Goal: Information Seeking & Learning: Learn about a topic

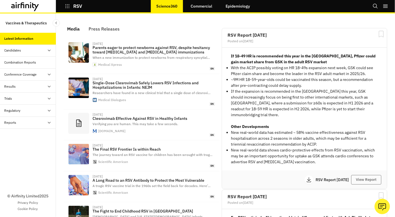
scroll to position [365, 163]
click at [374, 8] on icon "Search" at bounding box center [375, 6] width 6 height 6
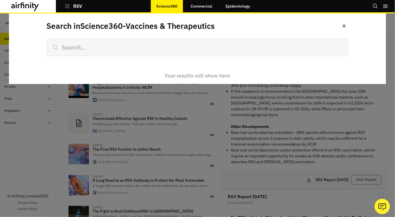
scroll to position [0, 0]
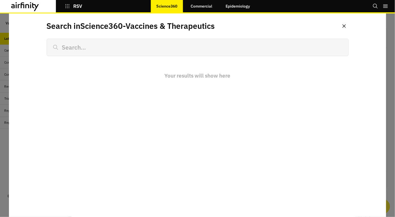
click at [142, 49] on input at bounding box center [198, 47] width 302 height 17
click at [72, 49] on input at bounding box center [198, 47] width 302 height 17
type input "n"
type input "na"
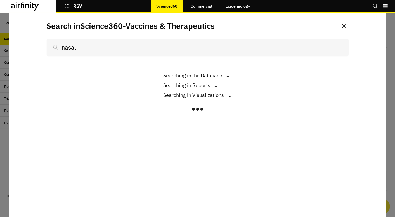
scroll to position [365, 163]
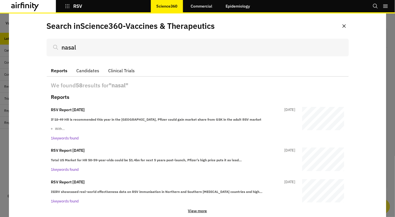
click at [89, 69] on button "Candidates" at bounding box center [88, 71] width 32 height 12
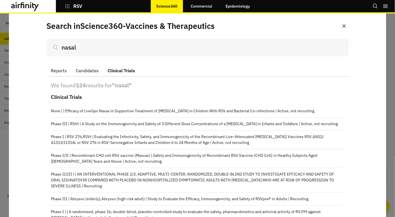
click at [125, 73] on button "Clinical Trials" at bounding box center [121, 71] width 36 height 12
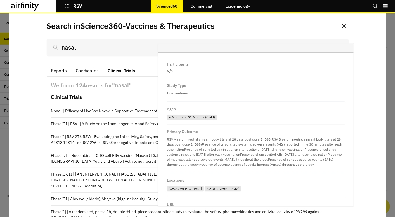
scroll to position [323, 0]
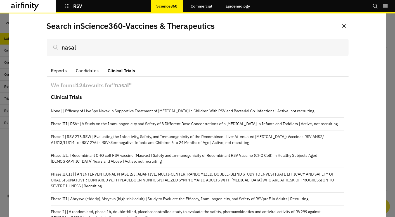
click at [168, 49] on input "nasal" at bounding box center [198, 47] width 302 height 17
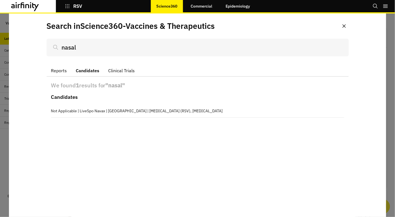
click at [88, 71] on button "Candidates" at bounding box center [88, 71] width 32 height 12
click at [103, 51] on input "nasal" at bounding box center [198, 47] width 302 height 17
type input "nasa"
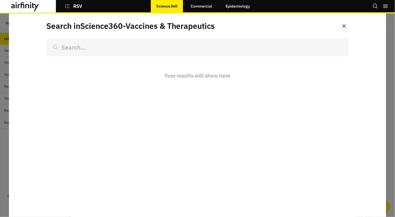
scroll to position [365, 163]
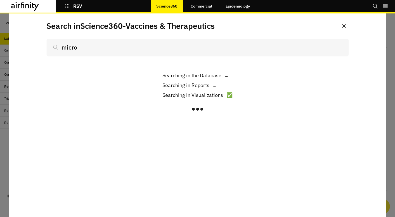
scroll to position [365, 163]
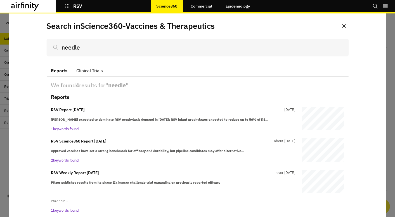
type input "needle"
click at [86, 69] on button "Clinical Trials" at bounding box center [89, 71] width 35 height 12
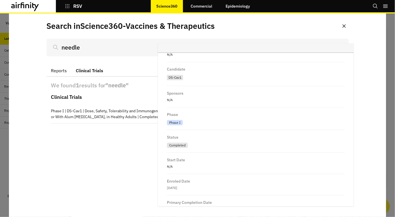
scroll to position [186, 0]
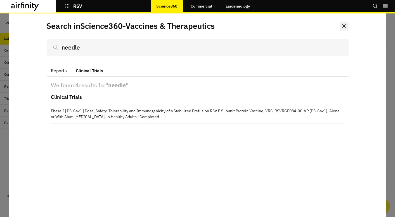
click at [342, 24] on button "Close" at bounding box center [343, 26] width 9 height 9
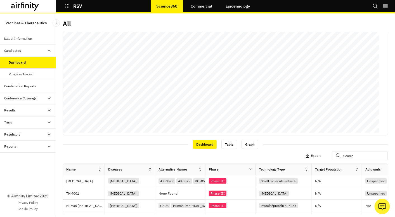
scroll to position [124, 0]
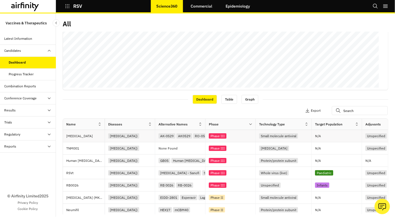
click at [74, 136] on p "[MEDICAL_DATA]" at bounding box center [85, 136] width 38 height 6
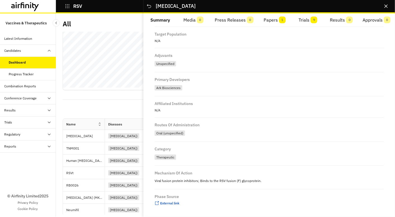
scroll to position [126, 0]
drag, startPoint x: 259, startPoint y: 180, endPoint x: 236, endPoint y: 182, distance: 23.8
click at [236, 182] on p "Viral fusion protein inhibitors; Binds to the RSV fusion (F) glycoprotein." at bounding box center [269, 180] width 229 height 7
copy p "(F) glycoprotein."
click at [386, 8] on button "Close" at bounding box center [385, 6] width 9 height 9
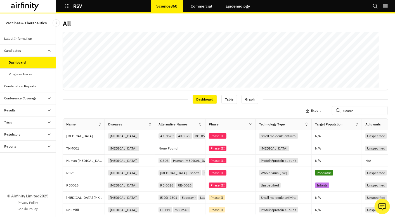
click at [375, 8] on icon "Search" at bounding box center [375, 6] width 6 height 6
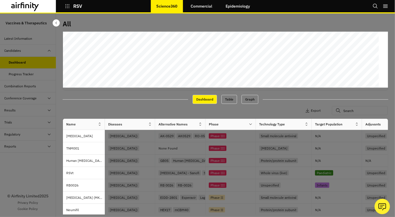
scroll to position [0, 0]
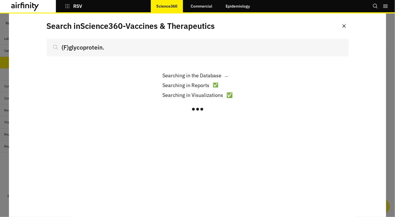
scroll to position [124, 0]
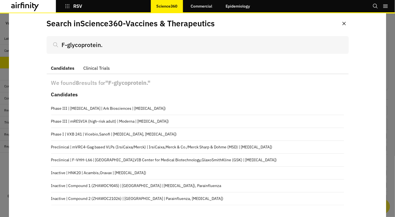
scroll to position [3, 0]
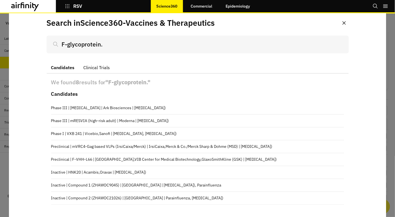
click at [121, 43] on input "F-glycoprotein." at bounding box center [198, 43] width 302 height 17
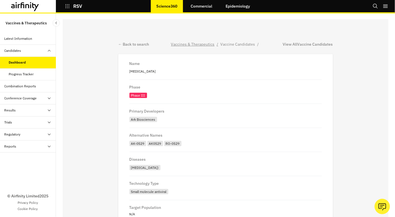
click at [187, 46] on link "Vaccines & Therapeutics" at bounding box center [193, 44] width 44 height 6
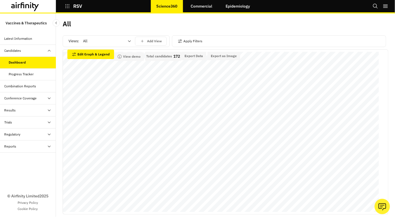
click at [373, 6] on icon "Search" at bounding box center [375, 6] width 5 height 5
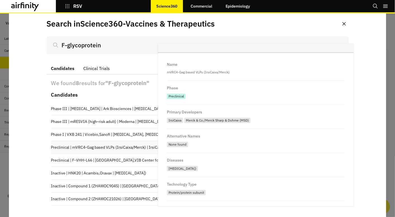
scroll to position [3, 0]
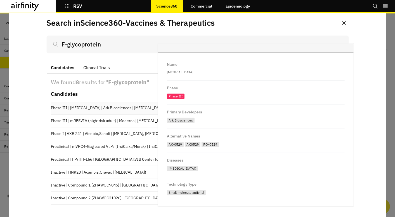
click at [53, 107] on p "Phase III | Ziresovir | Ark Biosciences | Respiratory syncytial virus (RSV)" at bounding box center [197, 108] width 293 height 6
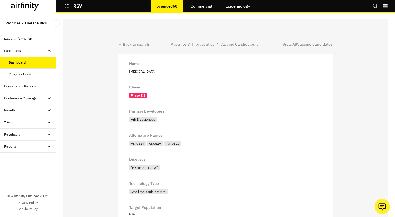
click at [233, 46] on link "Vaccine Candidates" at bounding box center [237, 44] width 35 height 6
